Goal: Information Seeking & Learning: Understand process/instructions

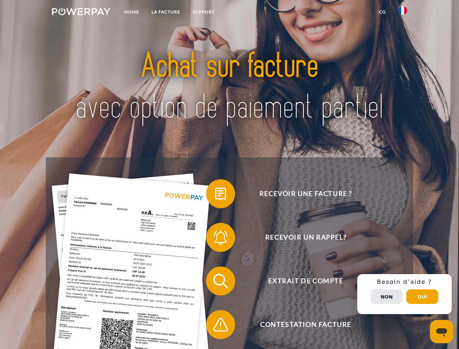
click at [81, 13] on img at bounding box center [81, 11] width 59 height 7
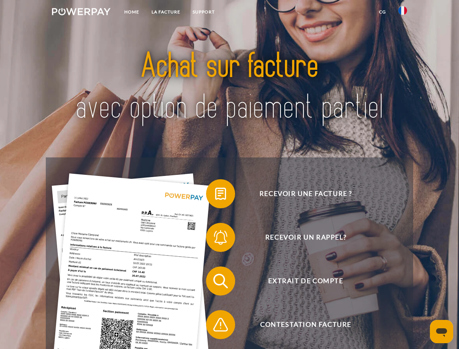
click at [403, 13] on img at bounding box center [403, 10] width 9 height 9
click at [383, 12] on link "CG" at bounding box center [382, 11] width 19 height 13
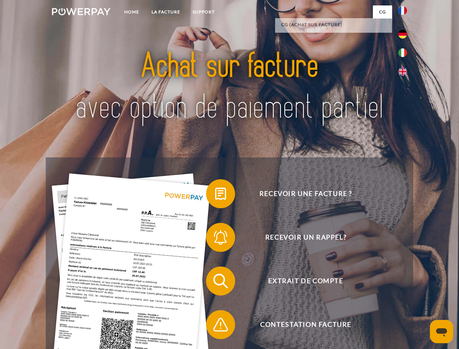
click at [215, 195] on span at bounding box center [210, 194] width 36 height 36
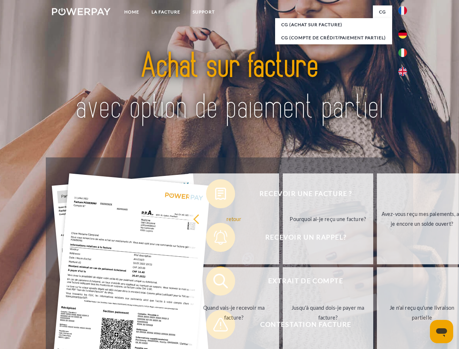
click at [215, 239] on div "Recevoir une facture ? Recevoir un rappel? Extrait de compte retour" at bounding box center [229, 302] width 367 height 291
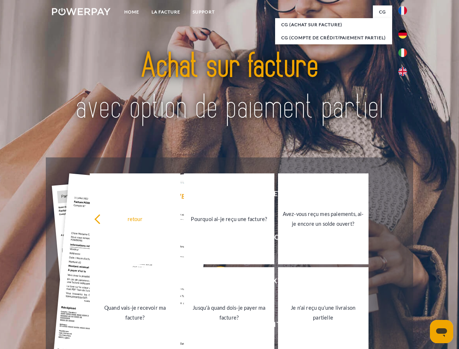
click at [215, 283] on link "Jusqu'à quand dois-je payer ma facture?" at bounding box center [229, 312] width 91 height 91
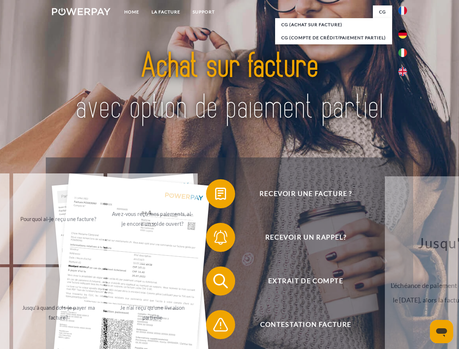
click at [215, 326] on span at bounding box center [210, 325] width 36 height 36
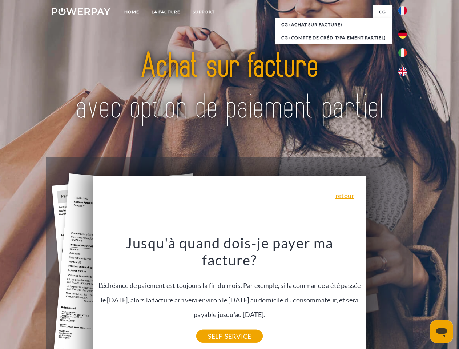
click at [405, 294] on div "Recevoir une facture ? Recevoir un rappel? Extrait de compte retour" at bounding box center [229, 302] width 367 height 291
click at [387, 296] on span "Extrait de compte" at bounding box center [306, 281] width 178 height 29
click at [423, 297] on header "Home LA FACTURE Support" at bounding box center [229, 251] width 459 height 502
